Goal: Navigation & Orientation: Find specific page/section

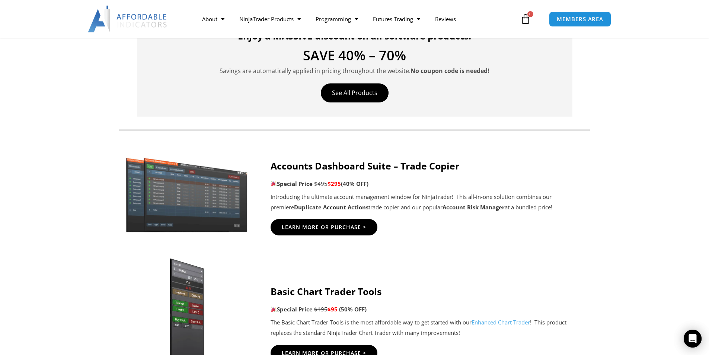
scroll to position [186, 0]
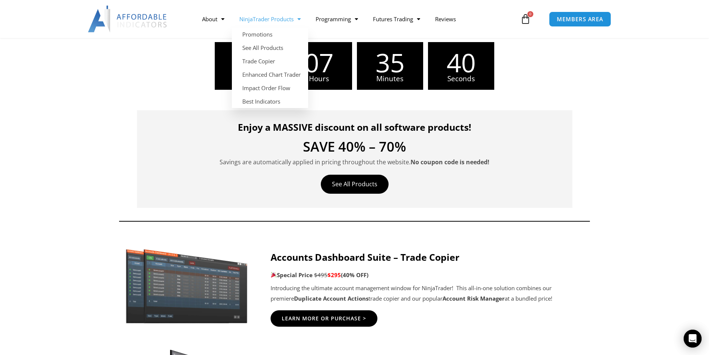
click at [281, 22] on link "NinjaTrader Products" at bounding box center [270, 18] width 76 height 17
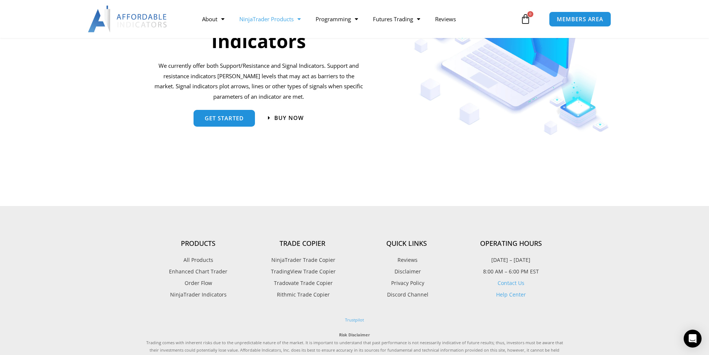
scroll to position [745, 0]
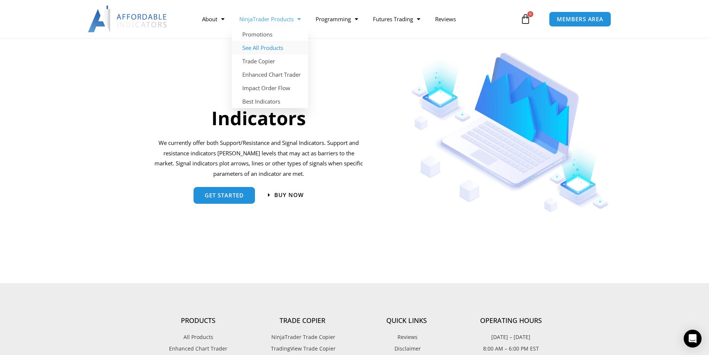
click at [277, 50] on link "See All Products" at bounding box center [270, 47] width 76 height 13
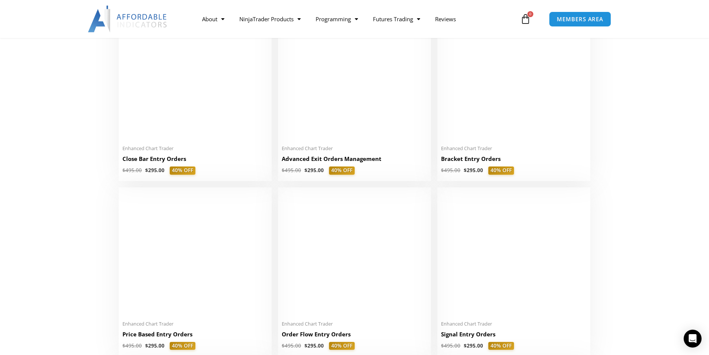
scroll to position [559, 0]
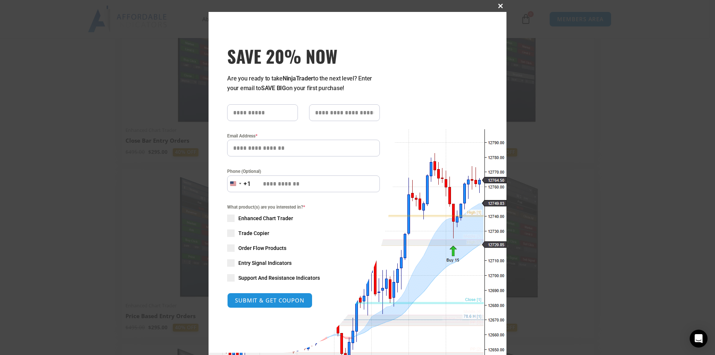
click at [498, 5] on span at bounding box center [500, 6] width 12 height 4
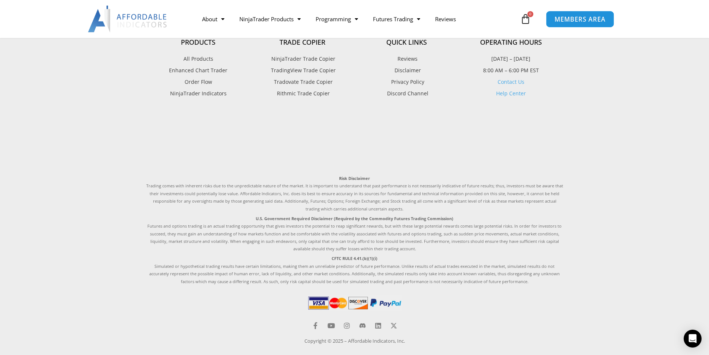
scroll to position [1973, 0]
